Goal: Task Accomplishment & Management: Manage account settings

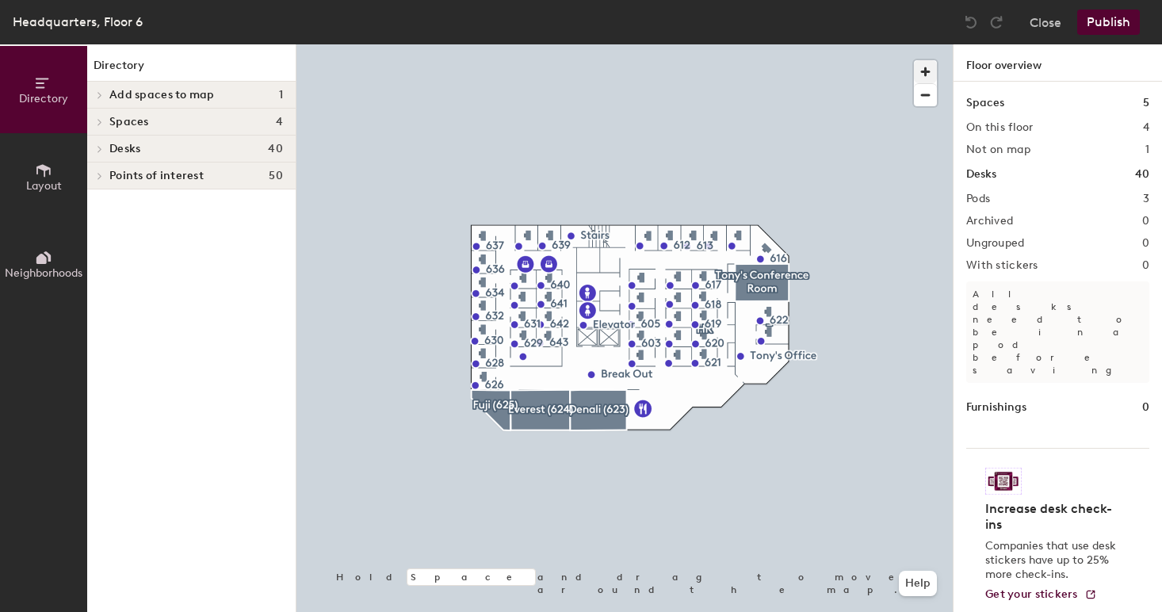
click at [921, 81] on span "button" at bounding box center [925, 71] width 23 height 23
click at [924, 72] on span "button" at bounding box center [925, 71] width 23 height 23
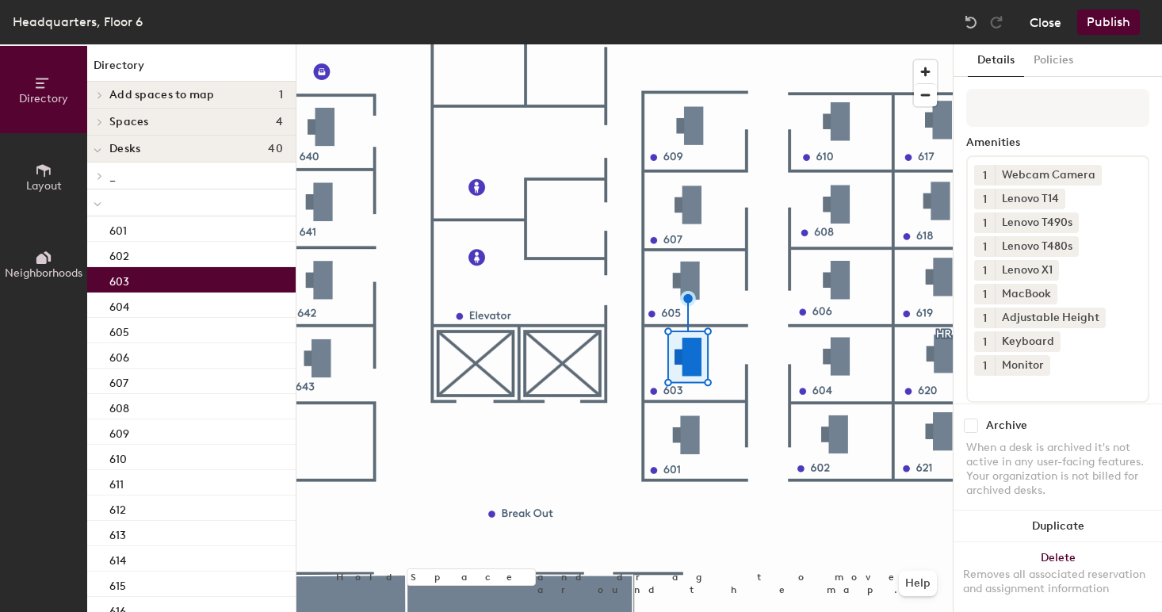
click at [1051, 29] on button "Close" at bounding box center [1046, 22] width 32 height 25
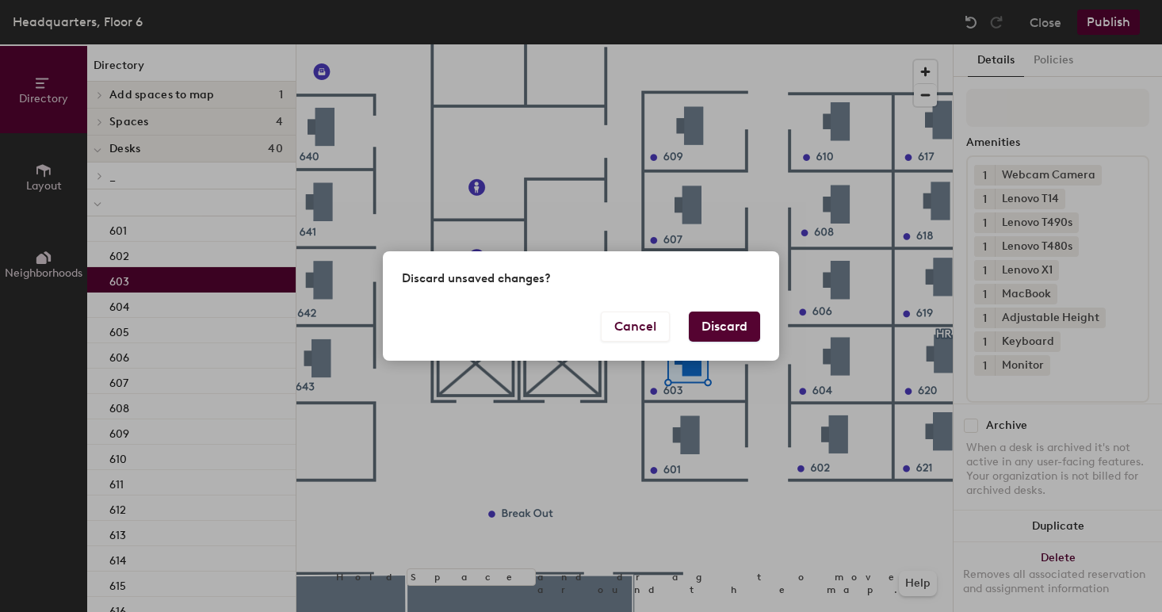
click at [721, 321] on button "Discard" at bounding box center [724, 327] width 71 height 30
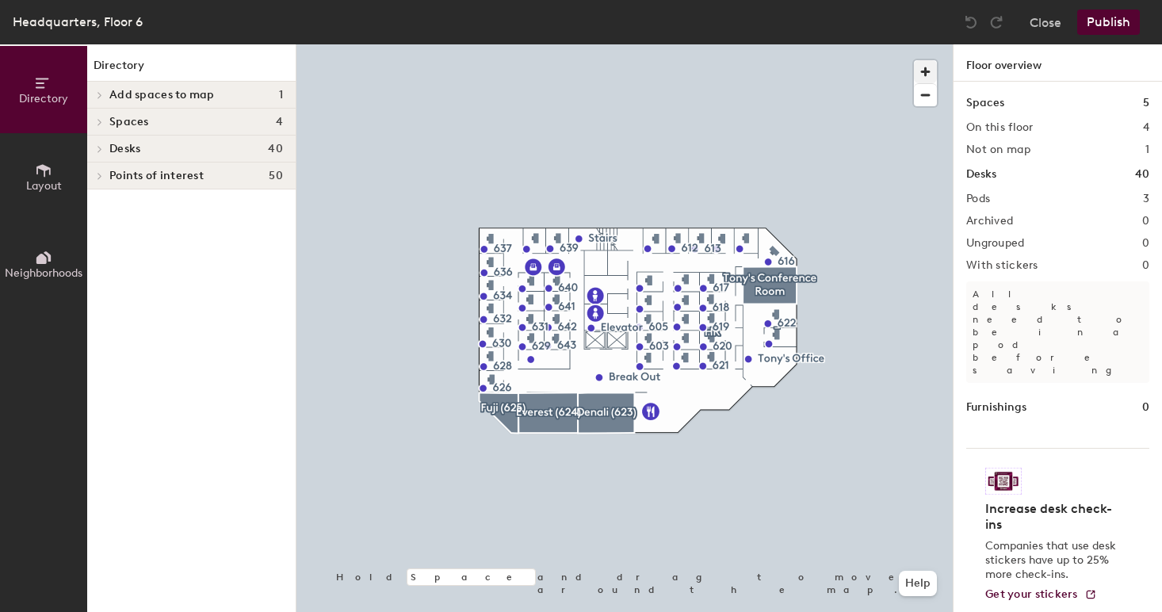
click at [927, 72] on span "button" at bounding box center [925, 71] width 23 height 23
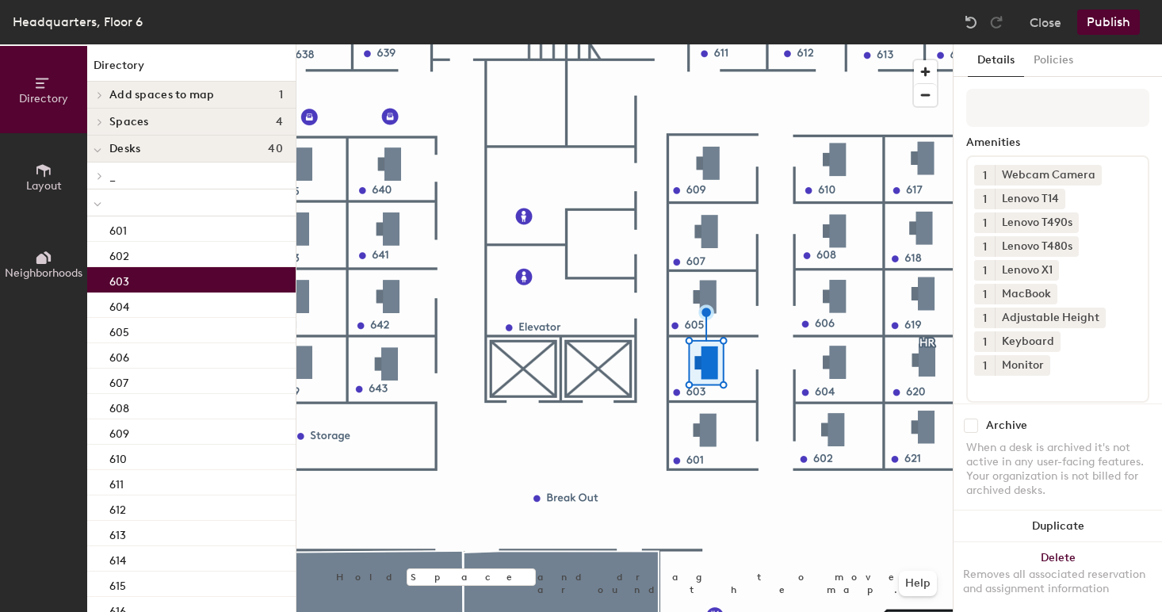
click at [975, 426] on input "checkbox" at bounding box center [971, 426] width 14 height 14
checkbox input "true"
click at [1103, 25] on button "Publish" at bounding box center [1108, 22] width 63 height 25
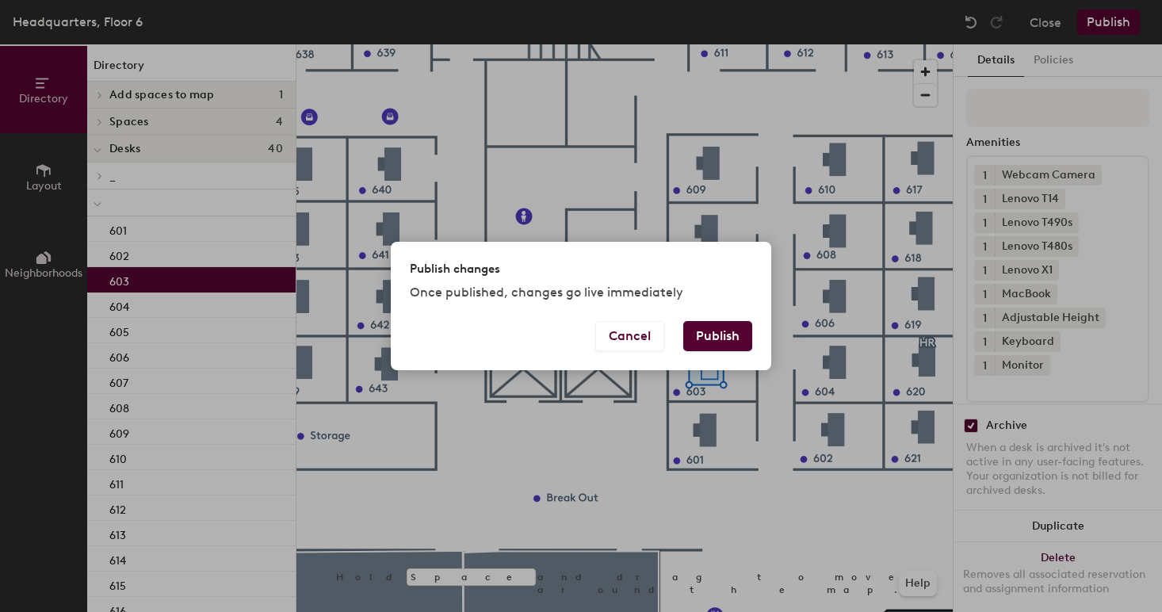
click at [725, 335] on button "Publish" at bounding box center [717, 336] width 69 height 30
